Goal: Find specific page/section: Find specific page/section

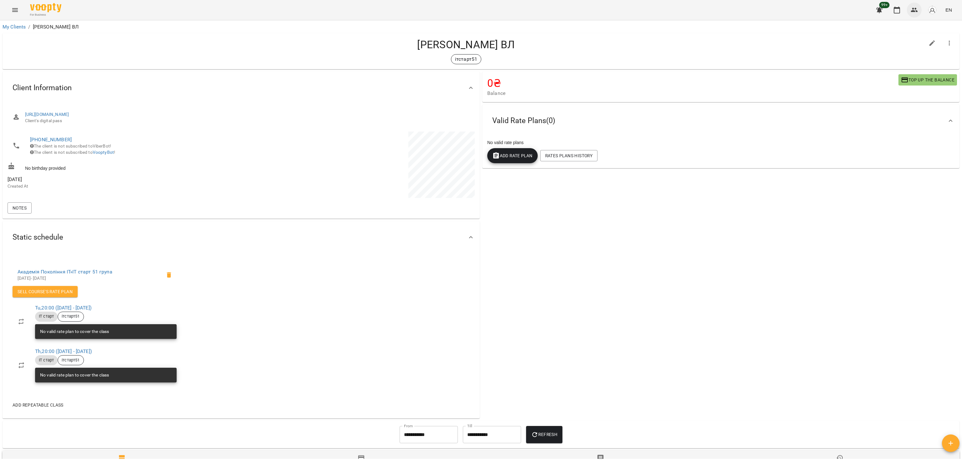
click at [915, 7] on icon "button" at bounding box center [915, 10] width 8 height 8
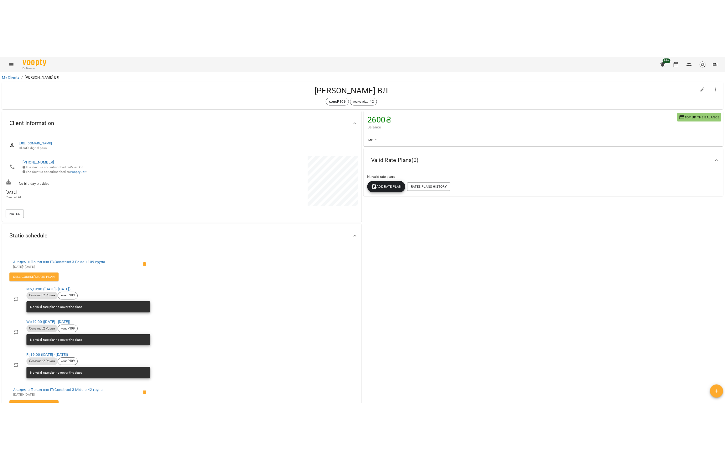
scroll to position [167, 0]
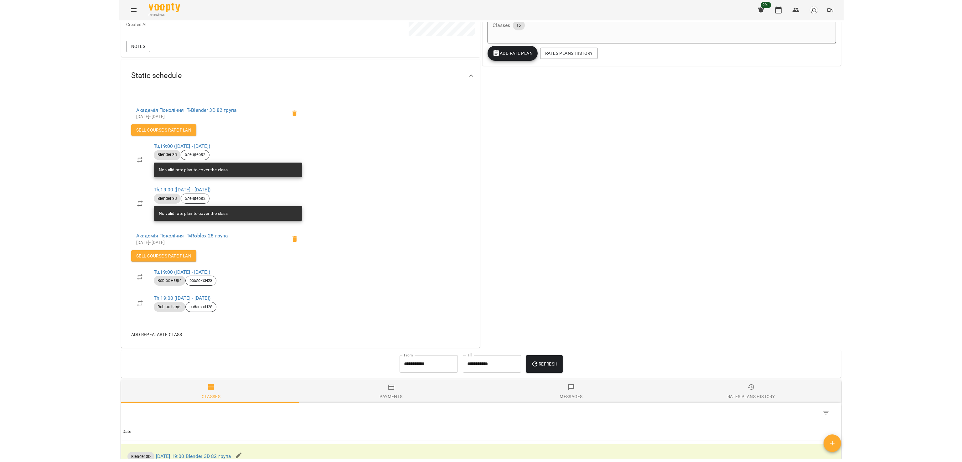
scroll to position [167, 0]
